Goal: Check status

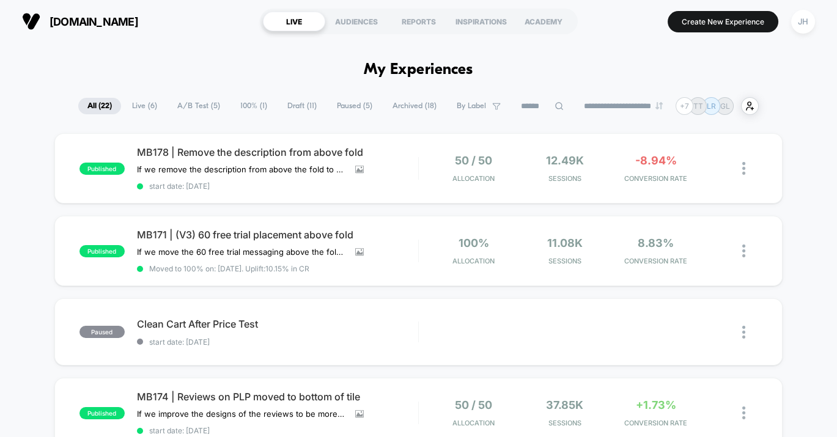
click at [243, 103] on span "100% ( 1 )" at bounding box center [253, 106] width 45 height 16
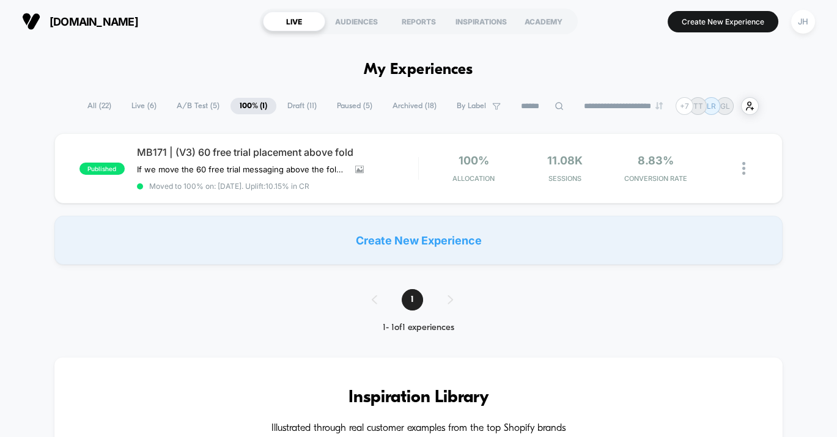
click at [188, 105] on span "A/B Test ( 5 )" at bounding box center [197, 106] width 61 height 16
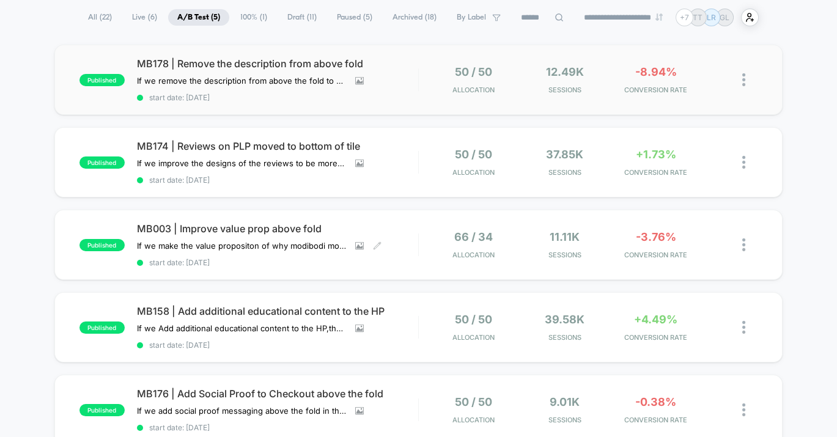
scroll to position [68, 0]
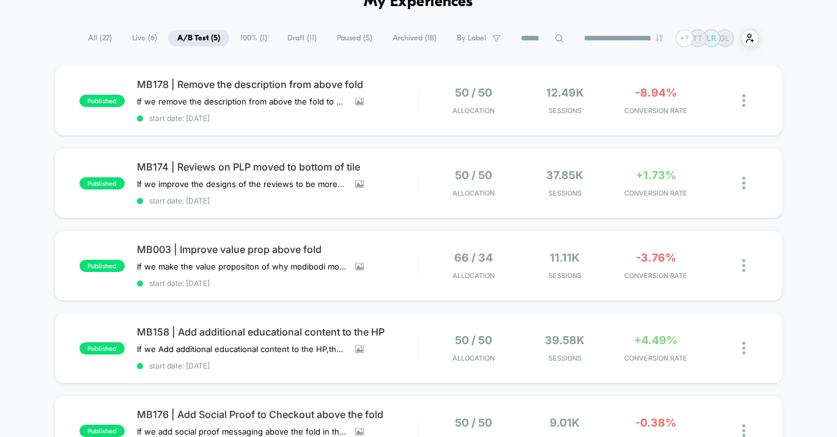
click at [357, 36] on span "Paused ( 5 )" at bounding box center [355, 38] width 54 height 16
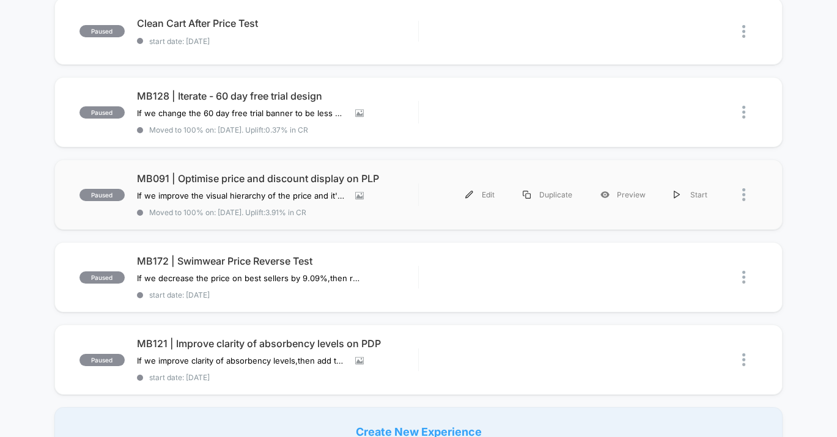
scroll to position [203, 0]
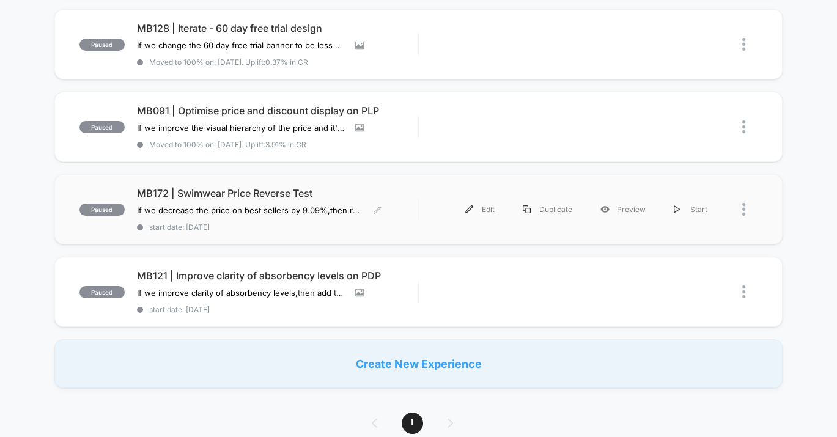
click at [249, 182] on div "paused MB172 | Swimwear Price Reverse Test If we decrease the price on best sel…" at bounding box center [418, 209] width 728 height 70
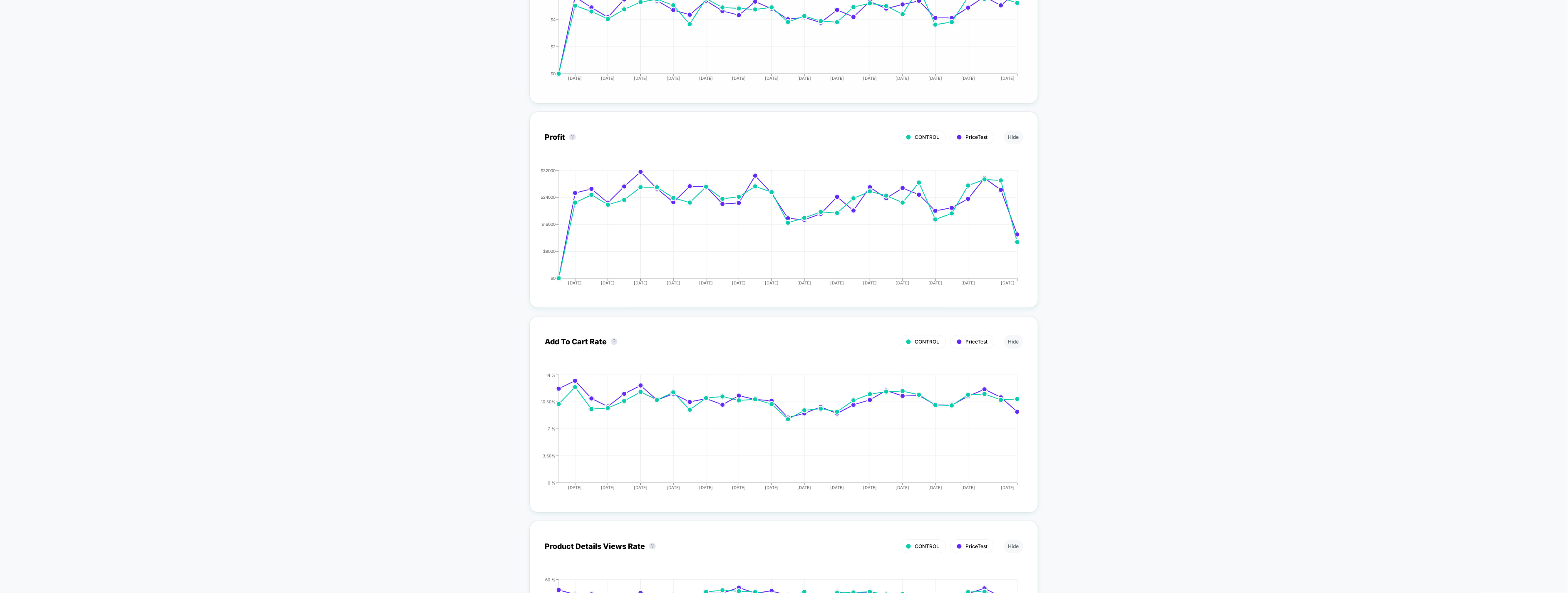
scroll to position [910, 0]
